Goal: Task Accomplishment & Management: Use online tool/utility

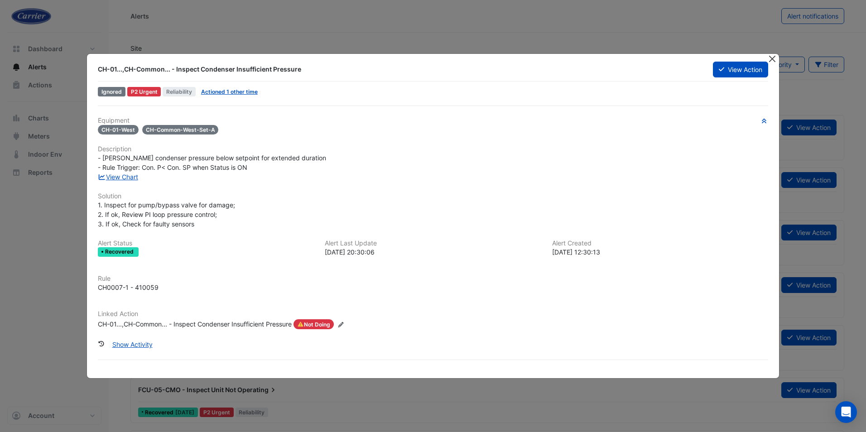
click at [775, 60] on button "Close" at bounding box center [772, 59] width 10 height 10
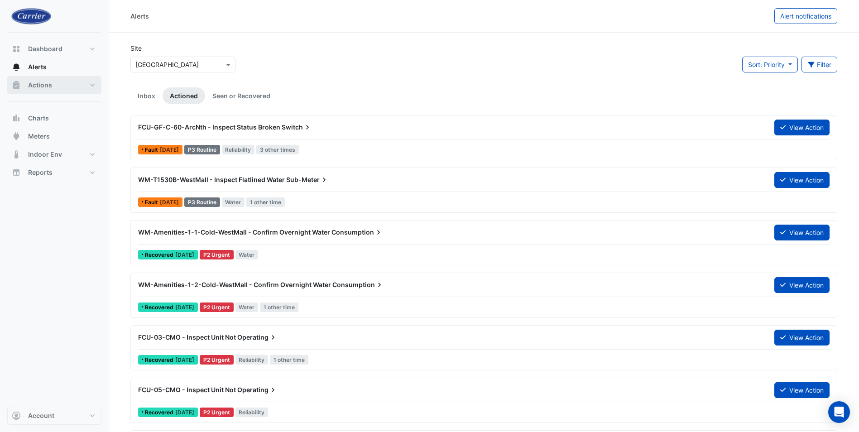
click at [38, 87] on span "Actions" at bounding box center [40, 85] width 24 height 9
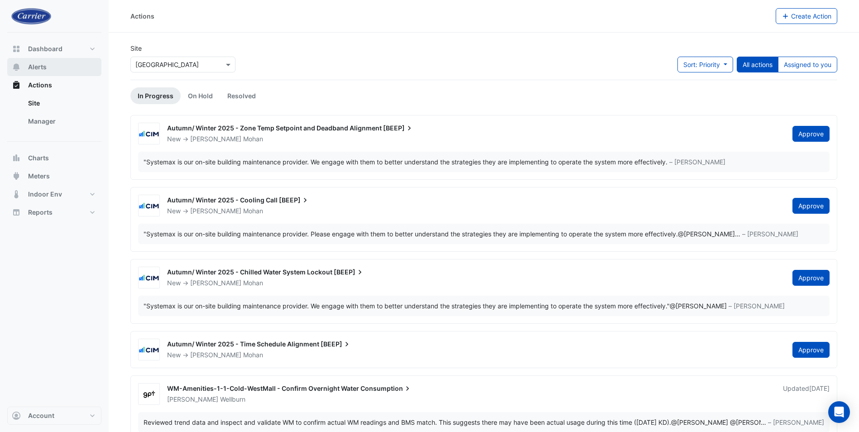
click at [36, 70] on span "Alerts" at bounding box center [37, 66] width 19 height 9
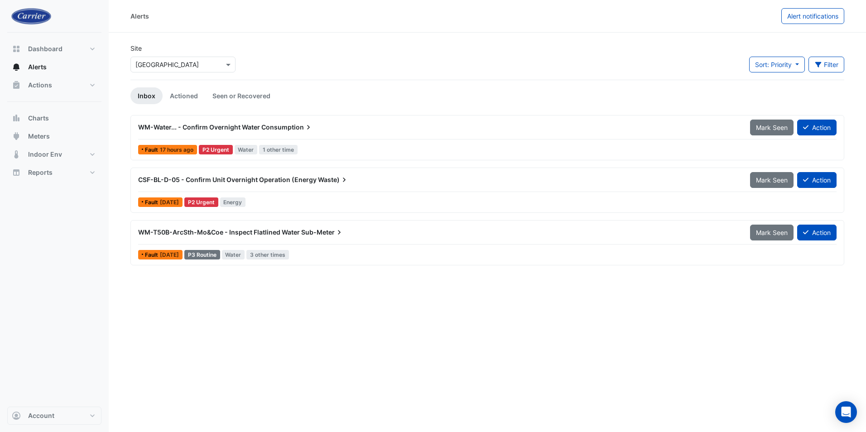
click at [220, 129] on span "WM-Water... - Confirm Overnight Water" at bounding box center [199, 127] width 122 height 8
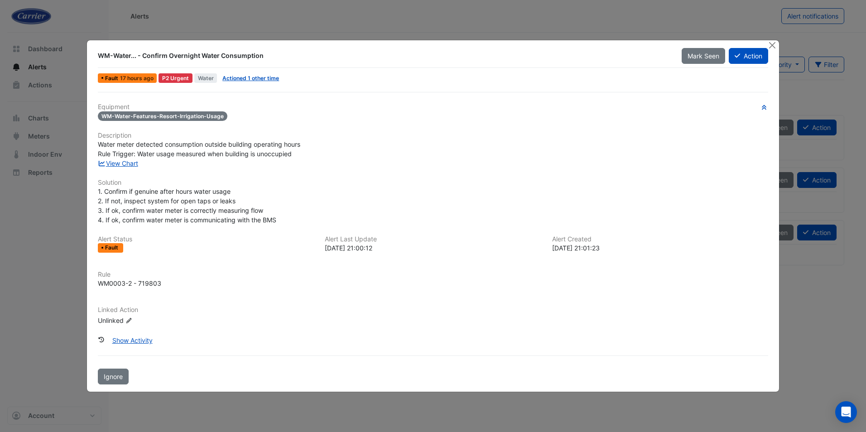
drag, startPoint x: 264, startPoint y: 55, endPoint x: 100, endPoint y: 54, distance: 163.9
click at [100, 54] on div "WM-Water... - Confirm Overnight Water Consumption" at bounding box center [384, 55] width 572 height 9
copy div "WM-Water... - Confirm Overnight Water Consumption"
drag, startPoint x: 227, startPoint y: 118, endPoint x: 205, endPoint y: 113, distance: 22.7
click at [205, 113] on div "WM-Water-Features-Resort-Irrigation-Usage" at bounding box center [433, 116] width 670 height 10
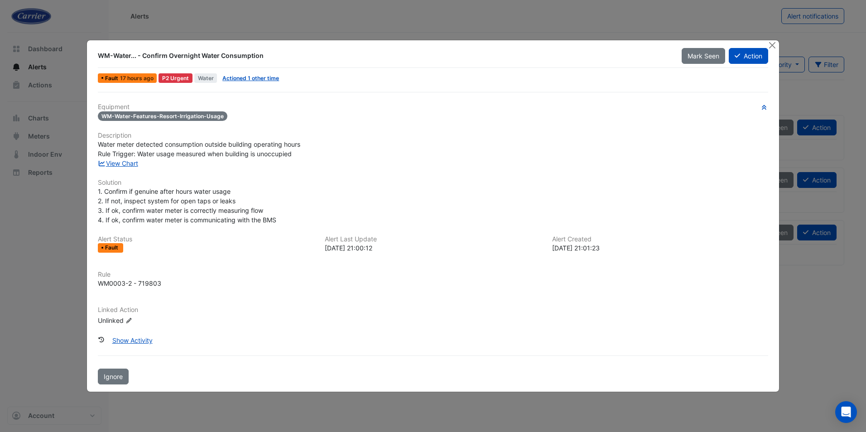
drag, startPoint x: 205, startPoint y: 113, endPoint x: 220, endPoint y: 114, distance: 15.0
click at [220, 114] on span "WM-Water-Features-Resort-Irrigation-Usage" at bounding box center [162, 116] width 129 height 10
drag, startPoint x: 220, startPoint y: 115, endPoint x: 100, endPoint y: 115, distance: 119.5
click at [100, 115] on span "WM-Water-Features-Resort-Irrigation-Usage" at bounding box center [162, 116] width 129 height 10
copy span "WM-Water-Features-Resort-Irrigation-Usage"
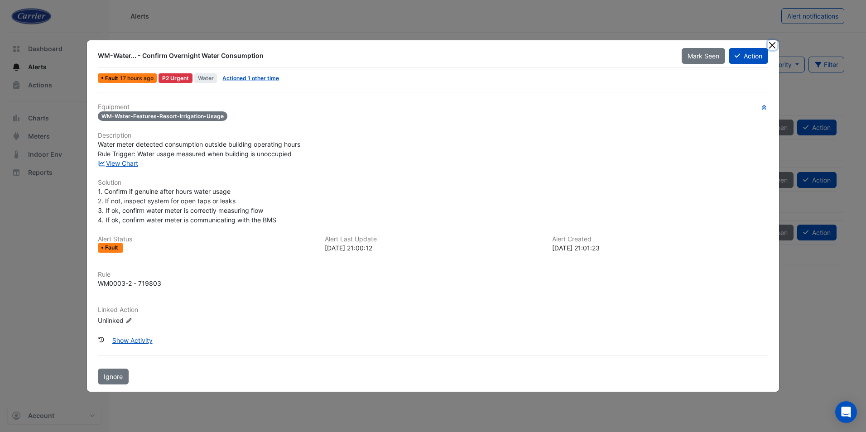
click at [771, 46] on button "Close" at bounding box center [772, 45] width 10 height 10
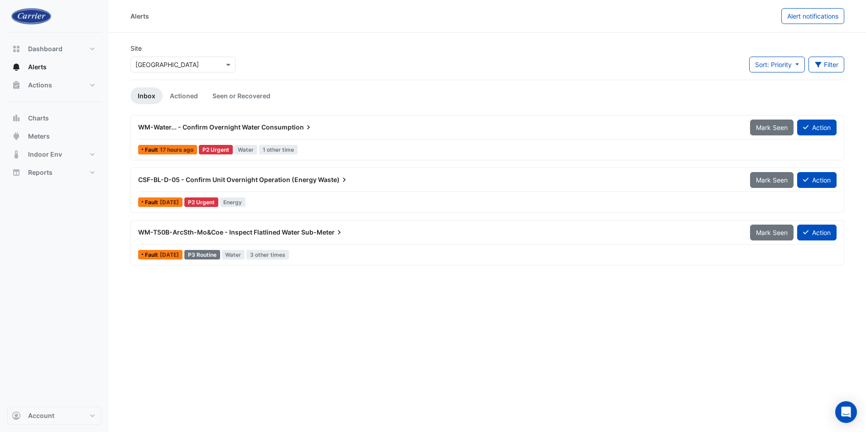
click at [222, 179] on span "CSF-BL-D-05 - Confirm Unit Overnight Operation (Energy" at bounding box center [227, 180] width 178 height 8
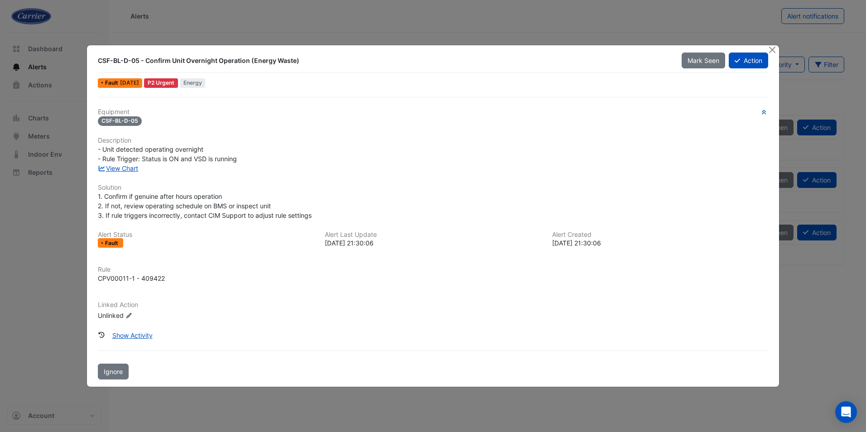
drag, startPoint x: 298, startPoint y: 59, endPoint x: 100, endPoint y: 56, distance: 198.8
click at [100, 56] on div "CSF-BL-D-05 - Confirm Unit Overnight Operation (Energy Waste)" at bounding box center [384, 60] width 572 height 9
copy div "CSF-BL-D-05 - Confirm Unit Overnight Operation (Energy Waste)"
click at [776, 51] on button "Close" at bounding box center [772, 50] width 10 height 10
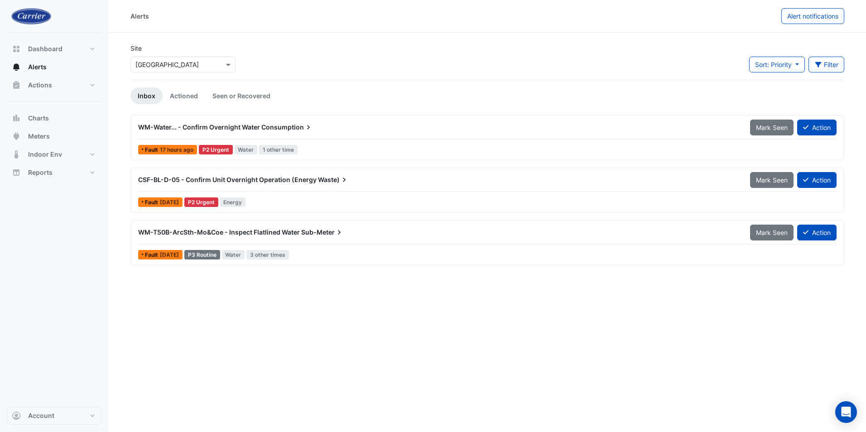
click at [213, 228] on span "WM-T50B-ArcSth-Mo&Coe - Inspect Flatlined Water" at bounding box center [219, 232] width 162 height 8
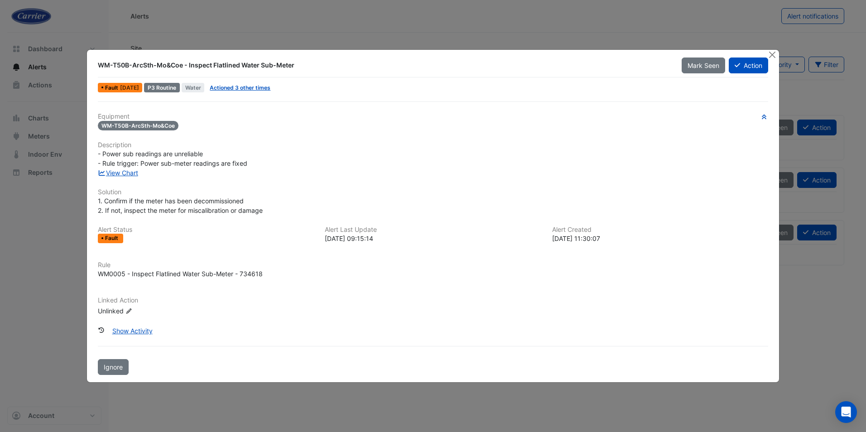
click at [292, 67] on div "WM-T50B-ArcSth-Mo&Coe - Inspect Flatlined Water Sub-Meter" at bounding box center [384, 65] width 572 height 9
drag, startPoint x: 298, startPoint y: 68, endPoint x: 93, endPoint y: 67, distance: 205.5
click at [93, 67] on div "WM-T50B-ArcSth-Mo&Coe - Inspect Flatlined Water Sub-Meter" at bounding box center [383, 65] width 583 height 16
copy div "WM-T50B-ArcSth-Mo&Coe - Inspect Flatlined Water Sub-Meter"
click at [770, 53] on button "Close" at bounding box center [772, 55] width 10 height 10
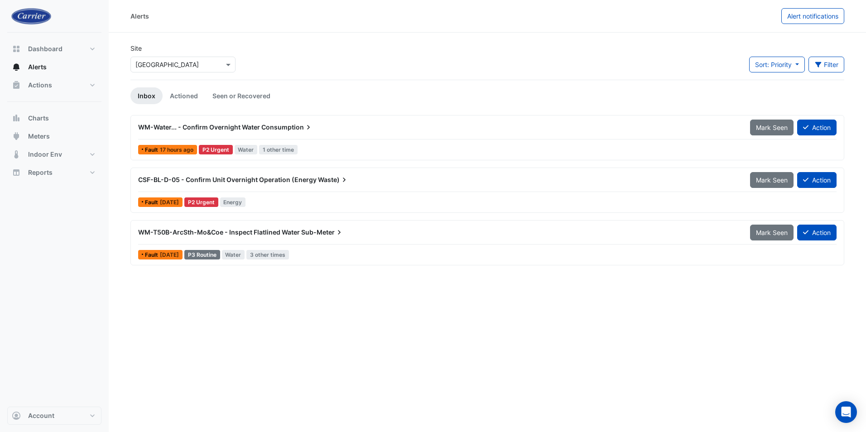
click at [195, 231] on span "WM-T50B-ArcSth-Mo&Coe - Inspect Flatlined Water" at bounding box center [219, 232] width 162 height 8
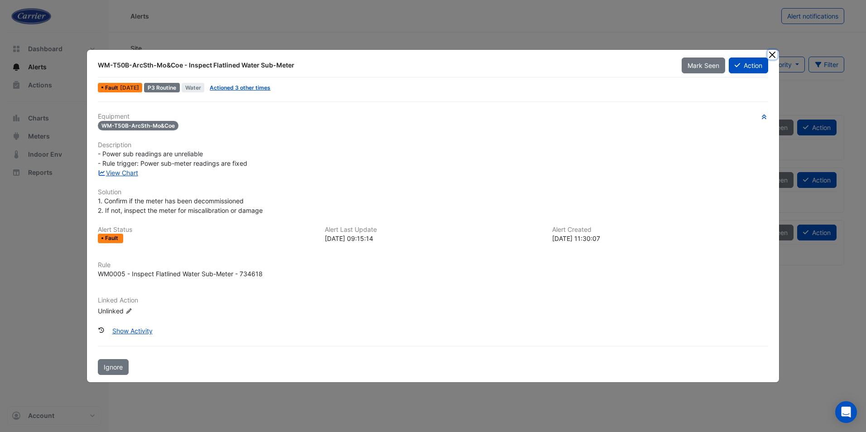
click at [772, 56] on button "Close" at bounding box center [772, 55] width 10 height 10
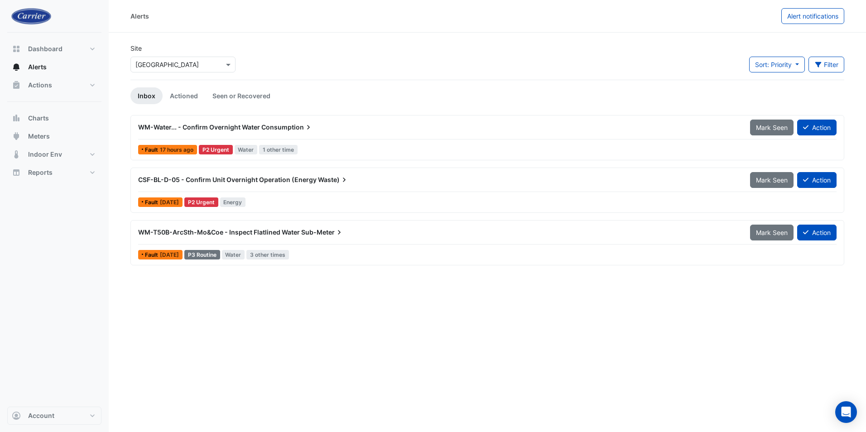
click at [210, 122] on div "WM-Water... - Confirm Overnight Water Consumption" at bounding box center [439, 127] width 612 height 16
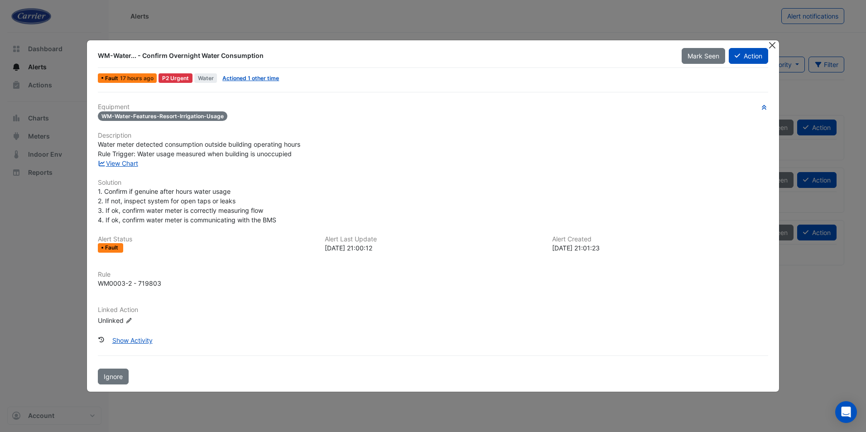
click at [770, 44] on button "Close" at bounding box center [772, 45] width 10 height 10
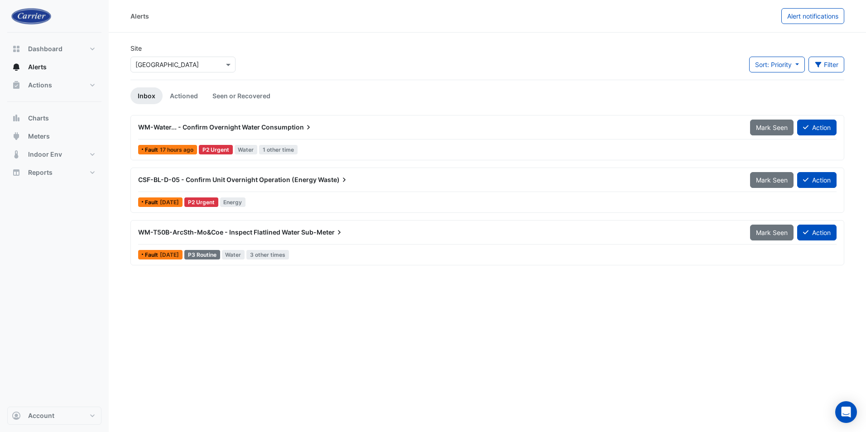
click at [162, 180] on span "CSF-BL-D-05 - Confirm Unit Overnight Operation (Energy" at bounding box center [227, 180] width 178 height 8
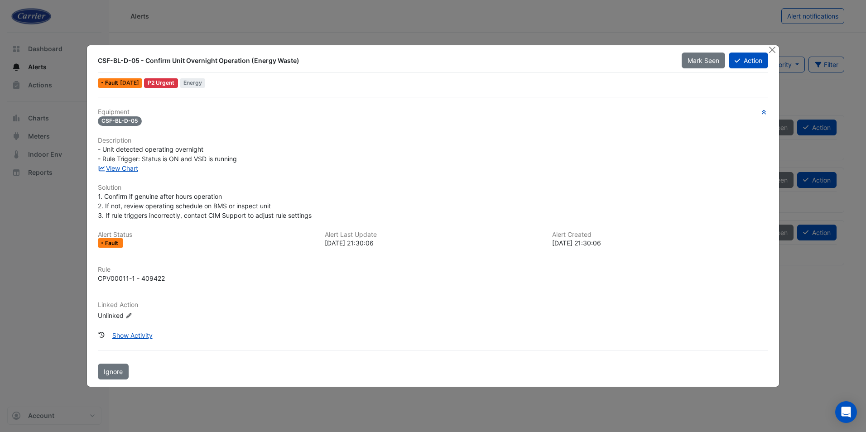
drag, startPoint x: 299, startPoint y: 62, endPoint x: 80, endPoint y: 56, distance: 218.7
click at [80, 56] on ngb-modal-window "CSF-BL-D-05 - Confirm Unit Overnight Operation (Energy Waste) Mark Seen Action …" at bounding box center [433, 216] width 866 height 432
click at [772, 51] on button "Close" at bounding box center [772, 50] width 10 height 10
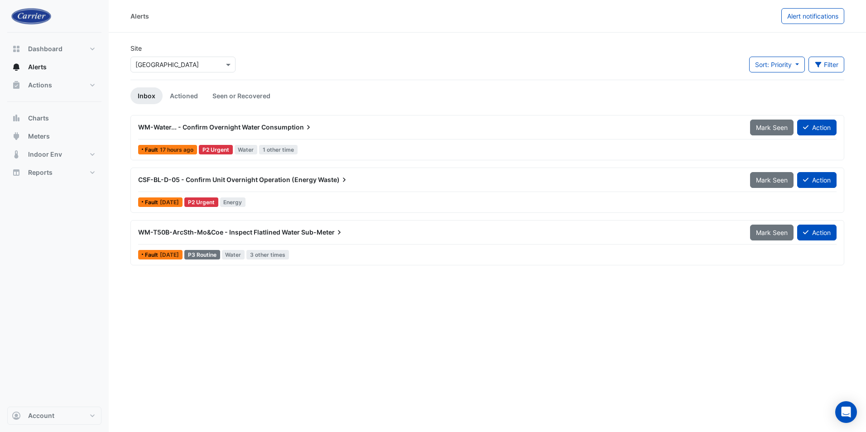
click at [181, 180] on span "CSF-BL-D-05 - Confirm Unit Overnight Operation (Energy" at bounding box center [227, 180] width 178 height 8
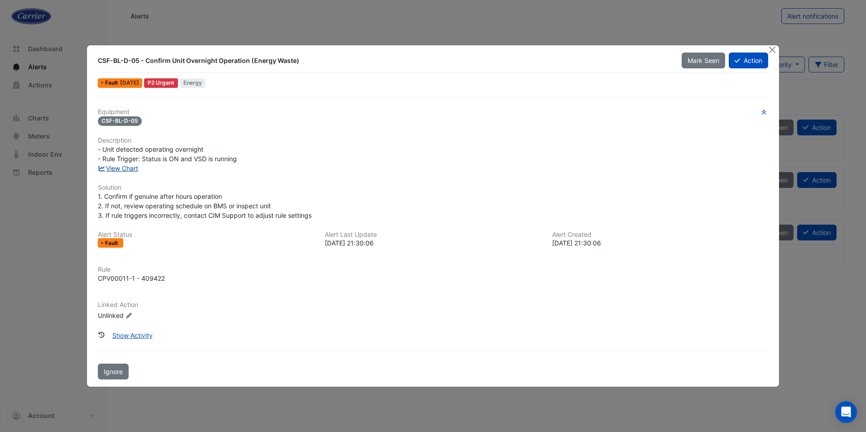
click at [117, 168] on link "View Chart" at bounding box center [118, 168] width 40 height 8
